Goal: Register for event/course

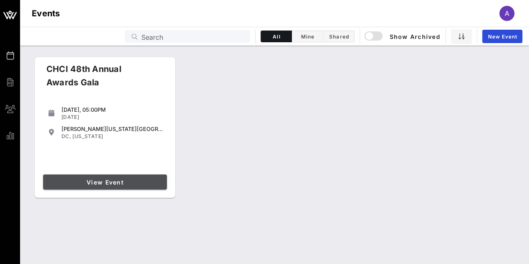
click at [116, 174] on link "View Event" at bounding box center [105, 181] width 124 height 15
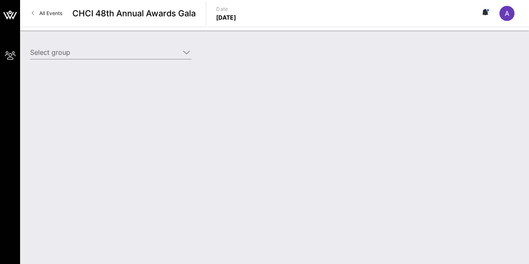
type input "DaVita, Inc. (DaVita, Inc.) [[PERSON_NAME], [PERSON_NAME][EMAIL_ADDRESS][PERSON…"
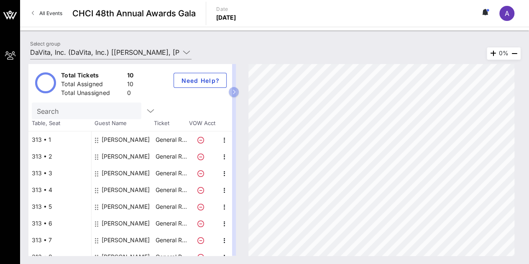
scroll to position [43, 0]
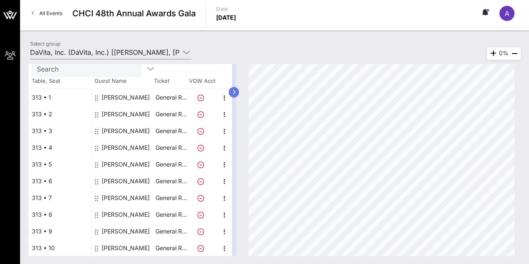
click at [236, 89] on icon "button" at bounding box center [234, 91] width 4 height 5
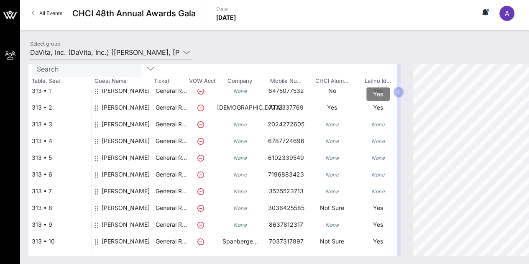
scroll to position [0, 0]
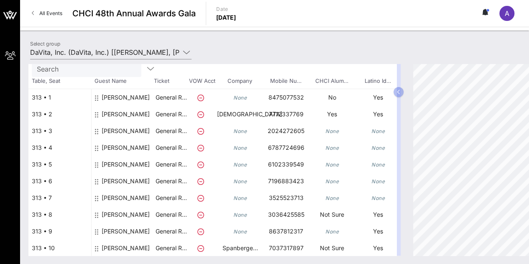
click at [134, 60] on div "Total Tickets 10 Total Assigned 10 Total Unassigned 0 Need Help? Search Table, …" at bounding box center [274, 160] width 509 height 208
click at [134, 55] on input "DaVita, Inc. (DaVita, Inc.) [[PERSON_NAME], [PERSON_NAME][EMAIL_ADDRESS][PERSON…" at bounding box center [105, 52] width 150 height 13
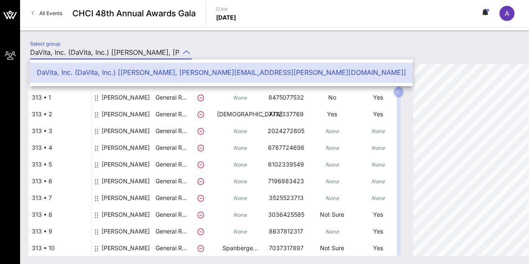
click at [132, 75] on div "DaVita, Inc. (DaVita, Inc.) [[PERSON_NAME], [PERSON_NAME][EMAIL_ADDRESS][PERSON…" at bounding box center [221, 73] width 369 height 8
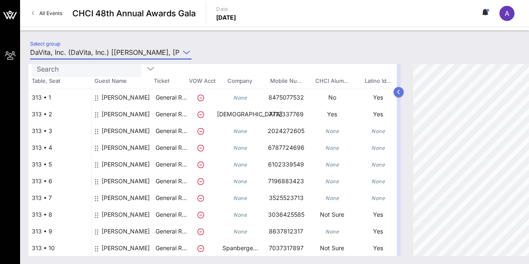
click at [399, 96] on button "button" at bounding box center [398, 92] width 10 height 10
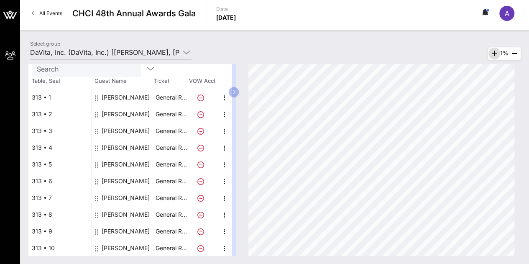
click at [496, 52] on span "button" at bounding box center [494, 53] width 12 height 10
click at [512, 55] on icon "button" at bounding box center [514, 53] width 10 height 10
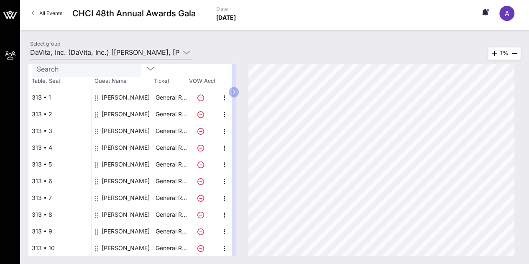
click at [499, 51] on div "1%" at bounding box center [504, 53] width 33 height 13
click at [49, 14] on span "All Events" at bounding box center [50, 13] width 23 height 6
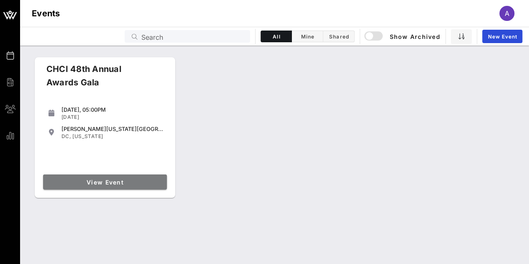
click at [99, 179] on span "View Event" at bounding box center [104, 181] width 117 height 7
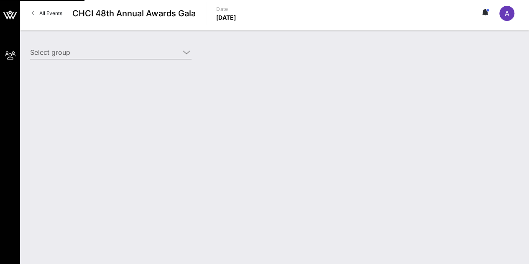
type input "DaVita, Inc. (DaVita, Inc.) [[PERSON_NAME], [PERSON_NAME][EMAIL_ADDRESS][PERSON…"
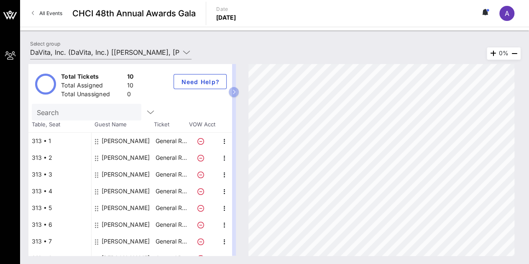
scroll to position [43, 0]
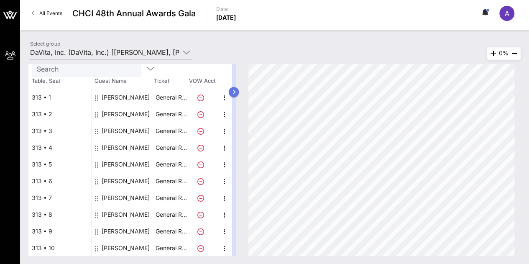
click at [237, 94] on button "button" at bounding box center [234, 92] width 10 height 10
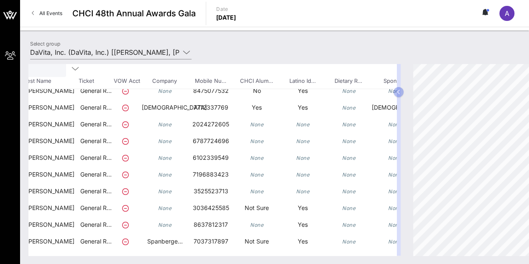
scroll to position [43, 117]
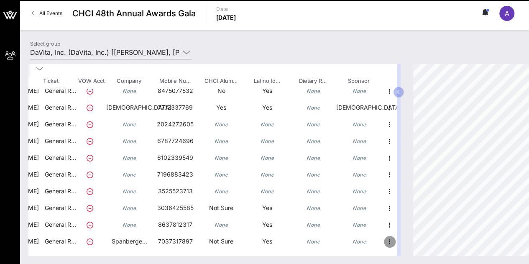
click at [384, 241] on icon "button" at bounding box center [389, 242] width 10 height 10
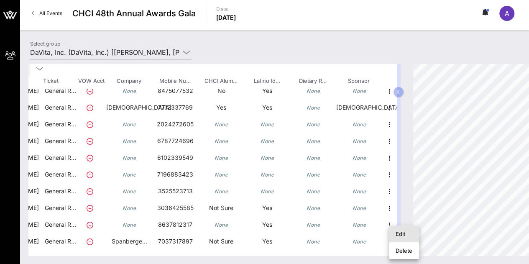
click at [398, 233] on div "Edit" at bounding box center [403, 233] width 17 height 7
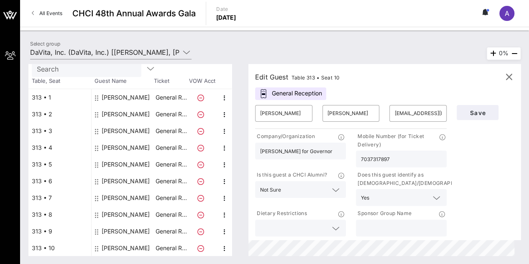
scroll to position [43, 0]
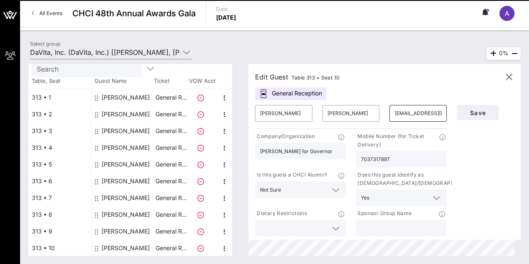
click at [422, 116] on input "[EMAIL_ADDRESS][DOMAIN_NAME]" at bounding box center [417, 113] width 47 height 13
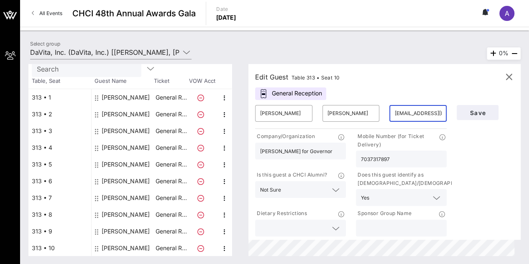
click at [436, 114] on input "[EMAIL_ADDRESS][DOMAIN_NAME]" at bounding box center [417, 113] width 47 height 13
click at [482, 137] on div "Save" at bounding box center [484, 169] width 67 height 138
click at [420, 110] on input "[EMAIL_ADDRESS][DOMAIN_NAME]" at bounding box center [417, 113] width 47 height 13
click at [421, 113] on input "[EMAIL_ADDRESS][DOMAIN_NAME]" at bounding box center [417, 113] width 47 height 13
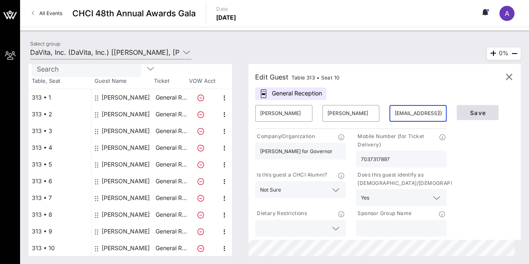
type input "[EMAIL_ADDRESS][DOMAIN_NAME]"
click at [474, 111] on span "Save" at bounding box center [477, 112] width 28 height 7
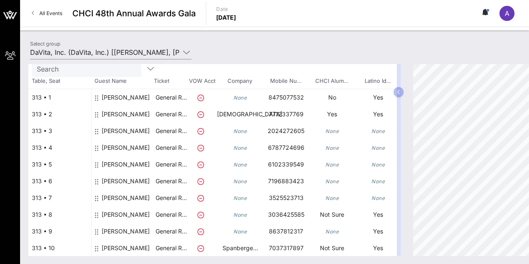
scroll to position [43, 117]
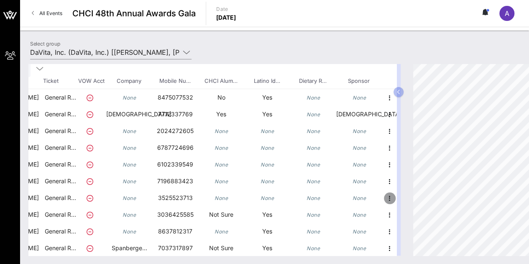
click at [384, 201] on icon "button" at bounding box center [389, 198] width 10 height 10
click at [396, 196] on div "Edit" at bounding box center [403, 199] width 17 height 13
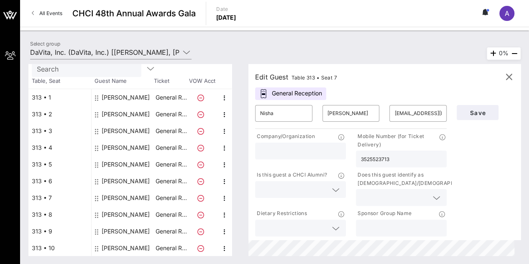
scroll to position [43, 0]
click at [222, 244] on icon "button" at bounding box center [224, 248] width 10 height 10
click at [240, 229] on div "Edit" at bounding box center [245, 233] width 17 height 13
type input "[PERSON_NAME]"
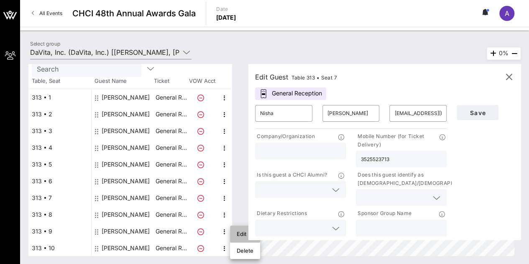
type input "[EMAIL_ADDRESS][DOMAIN_NAME]"
type input "[PERSON_NAME] for Governor"
type input "7037317897"
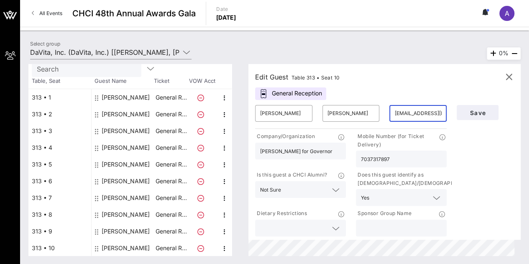
click at [438, 118] on input "[EMAIL_ADDRESS][DOMAIN_NAME]" at bounding box center [417, 113] width 47 height 13
click at [510, 81] on icon "button" at bounding box center [509, 77] width 10 height 10
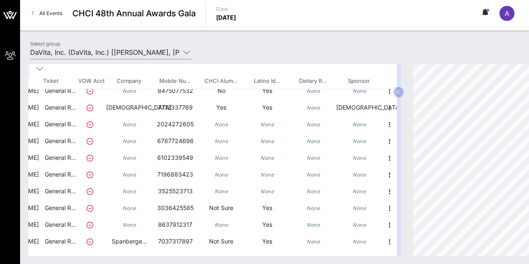
scroll to position [43, 0]
